Goal: Transaction & Acquisition: Purchase product/service

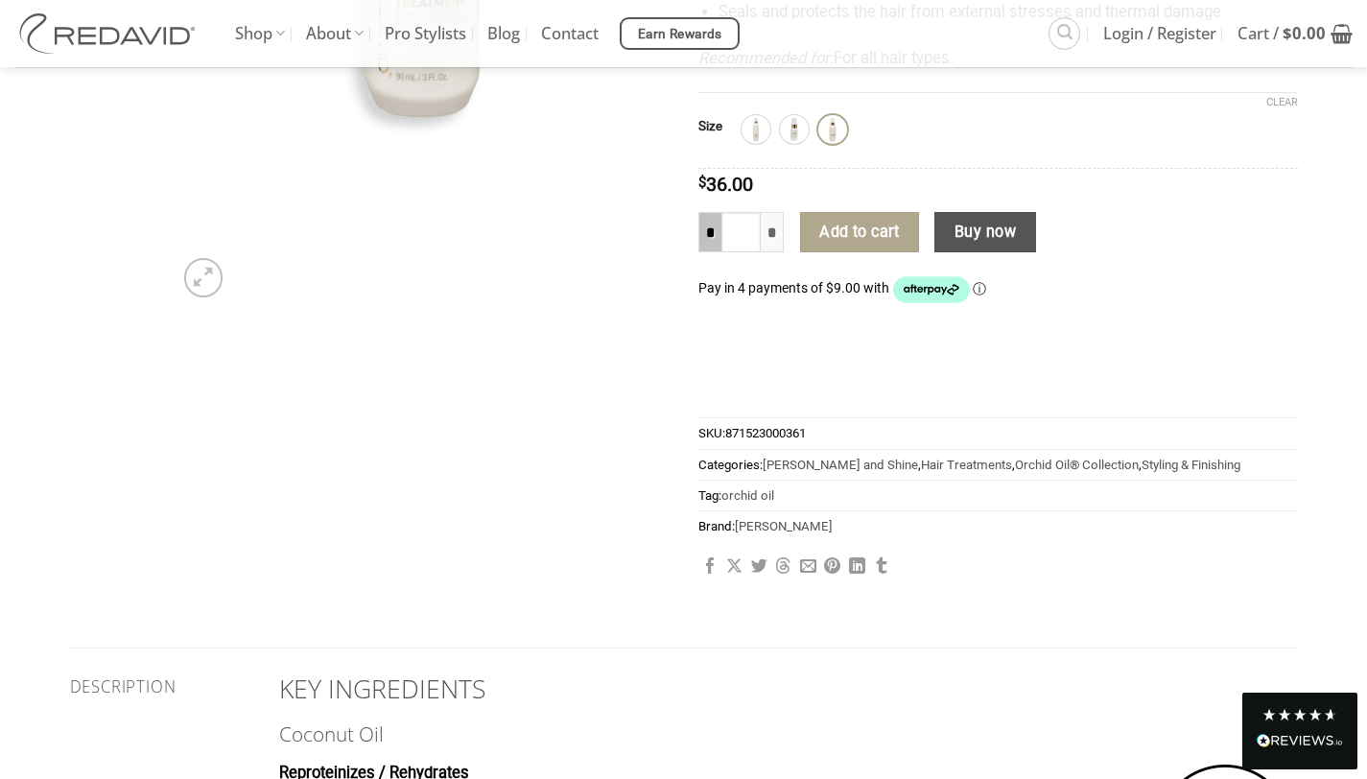
scroll to position [151, 0]
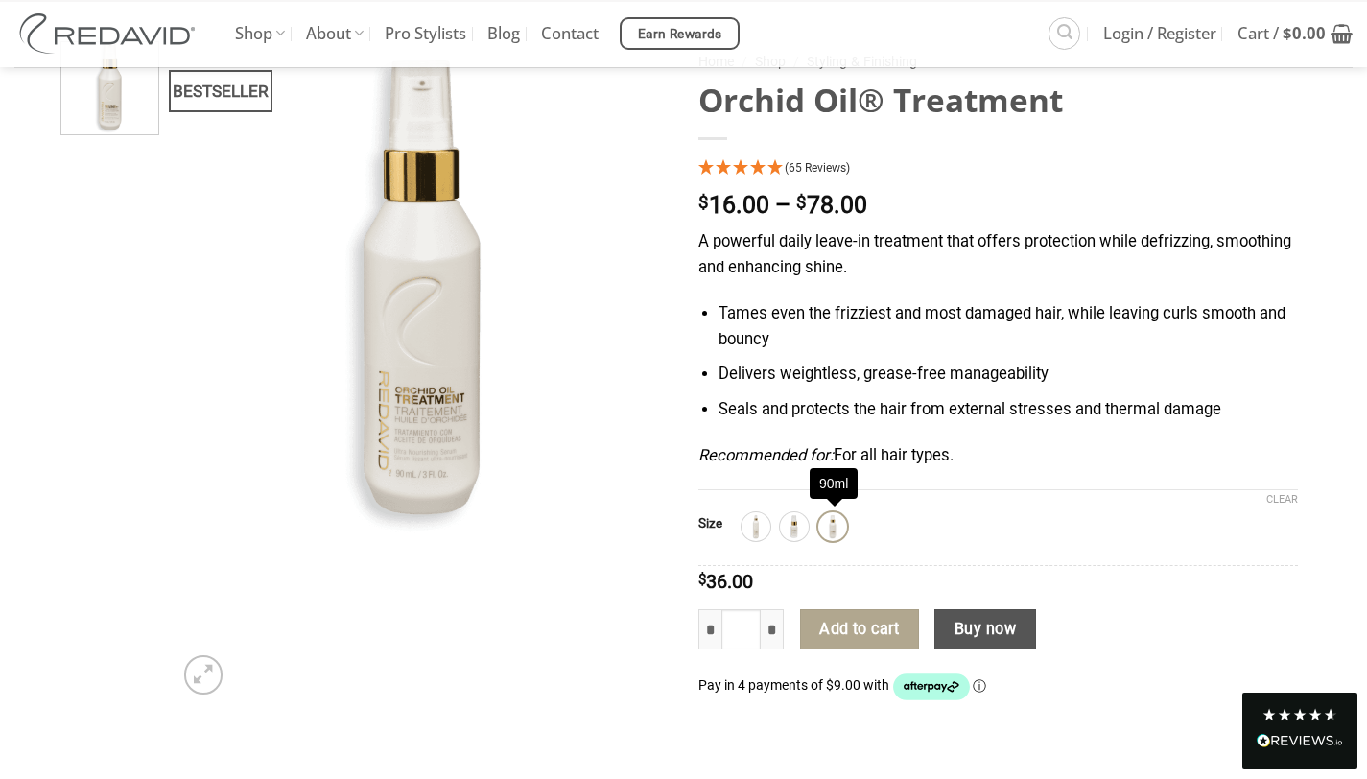
click at [831, 530] on img at bounding box center [832, 526] width 25 height 25
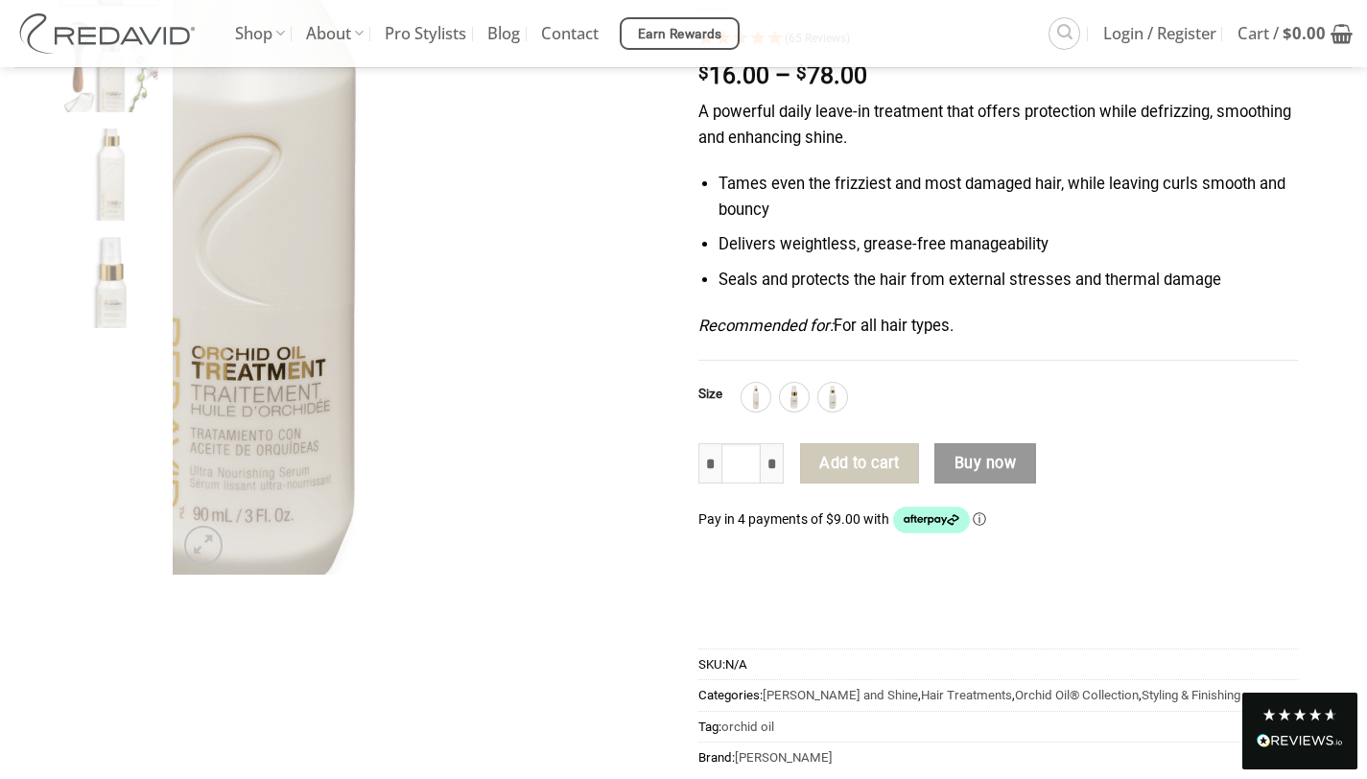
scroll to position [250, 0]
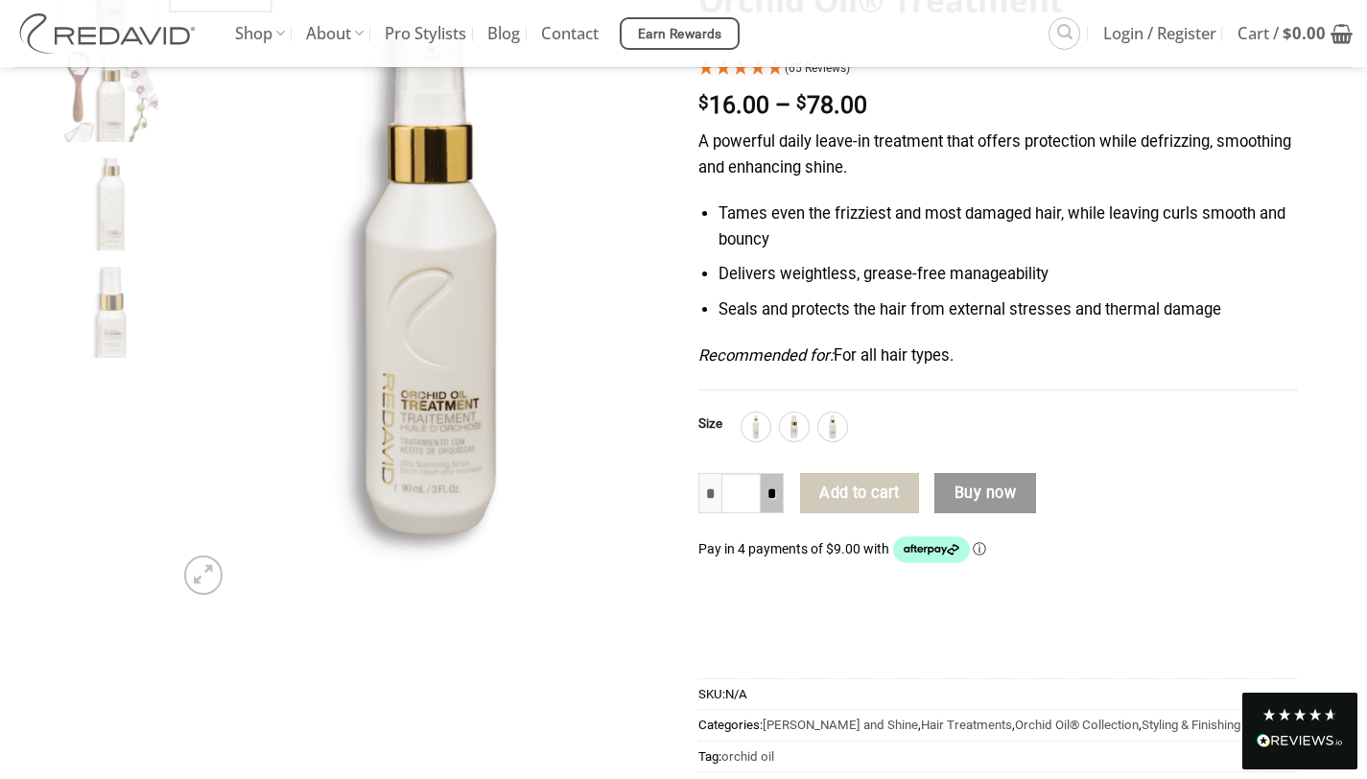
click at [773, 492] on input "*" at bounding box center [772, 493] width 23 height 40
type input "*"
click at [773, 492] on input "*" at bounding box center [772, 493] width 23 height 40
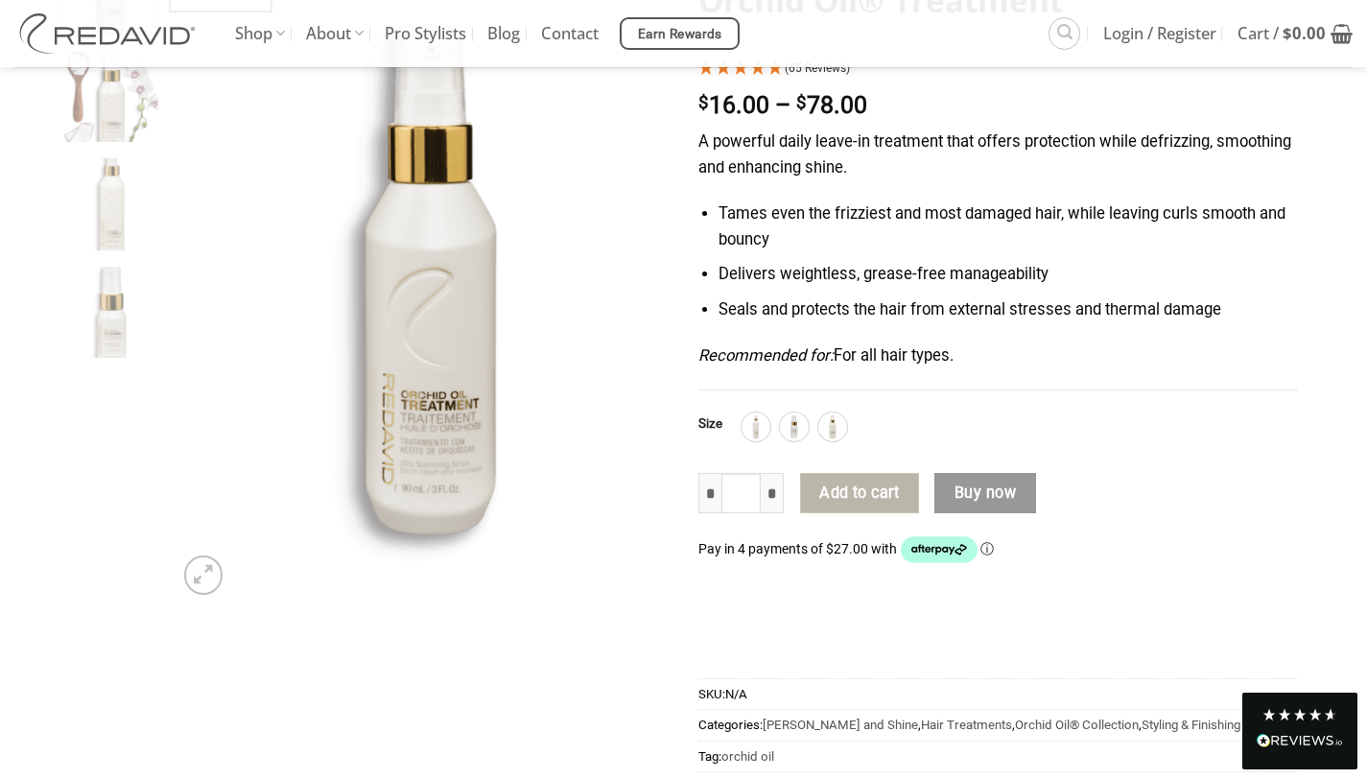
click at [894, 503] on button "Add to cart" at bounding box center [859, 493] width 119 height 40
click at [899, 503] on button "Add to cart" at bounding box center [859, 493] width 119 height 40
click at [831, 427] on img at bounding box center [832, 426] width 25 height 25
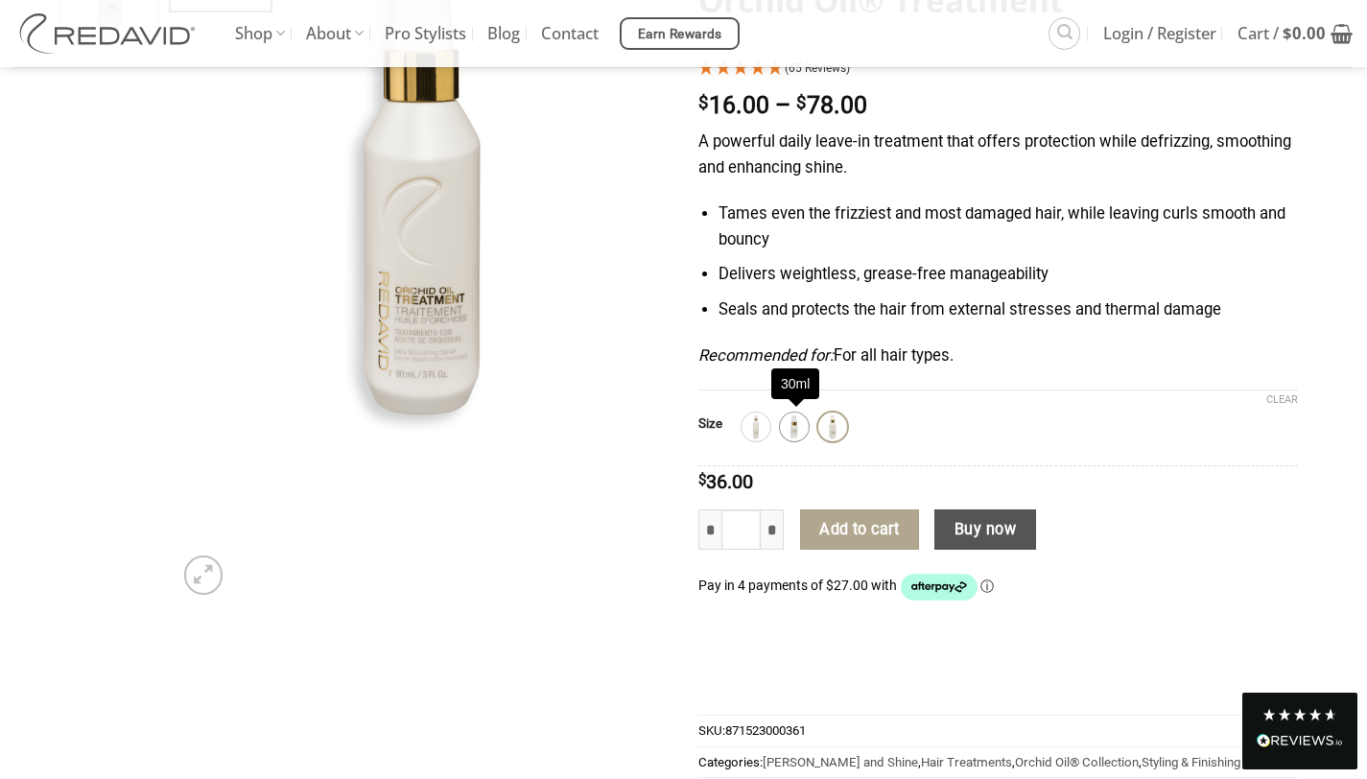
click at [798, 430] on img at bounding box center [794, 426] width 25 height 25
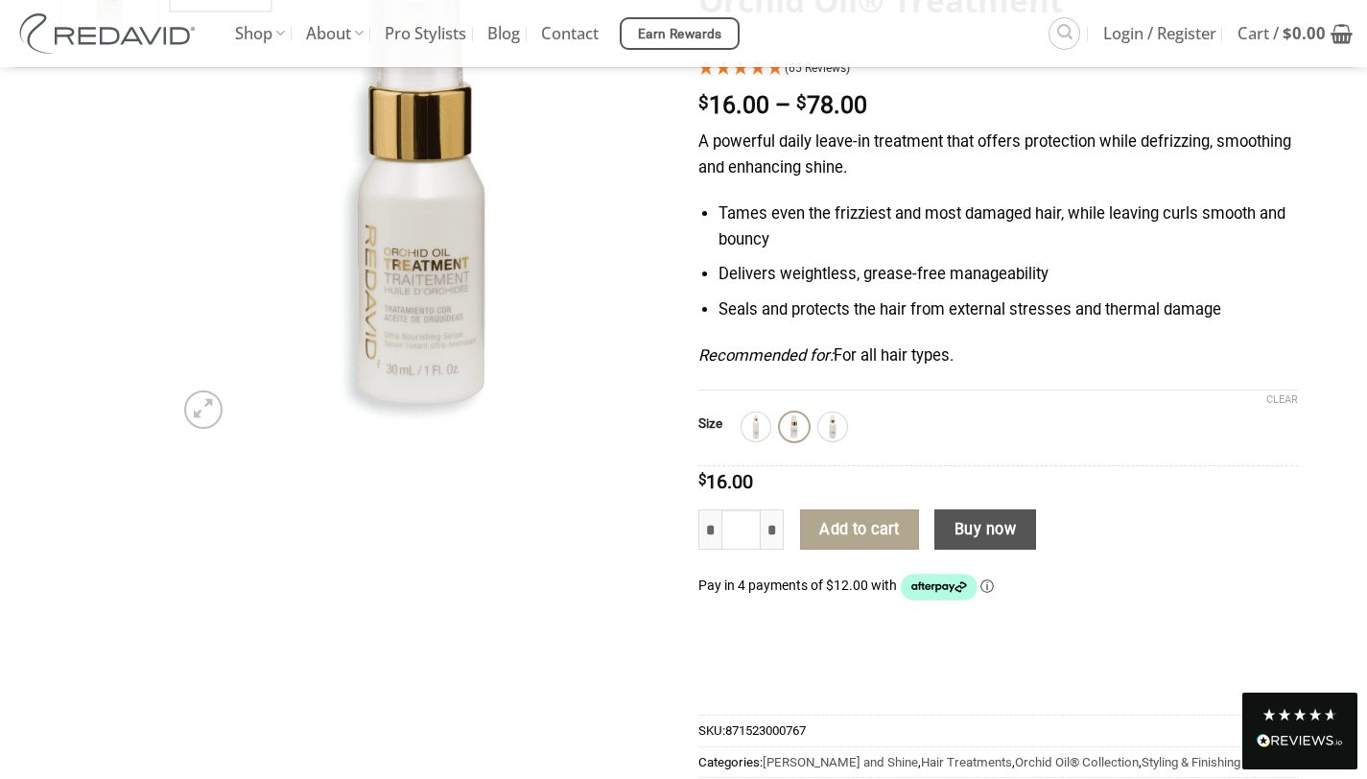
click at [771, 439] on div "250ml 30ml 90ml" at bounding box center [1019, 426] width 556 height 29
click at [764, 433] on img at bounding box center [755, 426] width 25 height 25
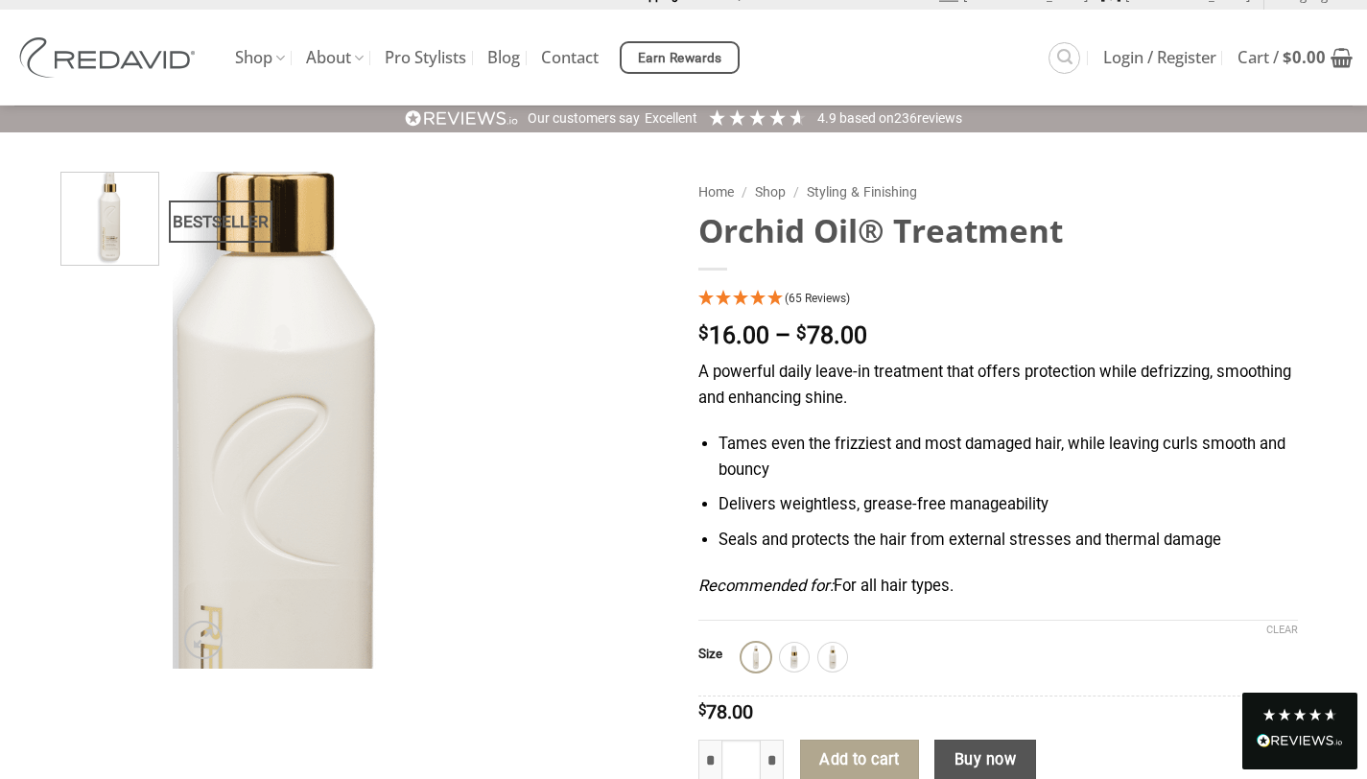
scroll to position [0, 0]
